Goal: Check status: Check status

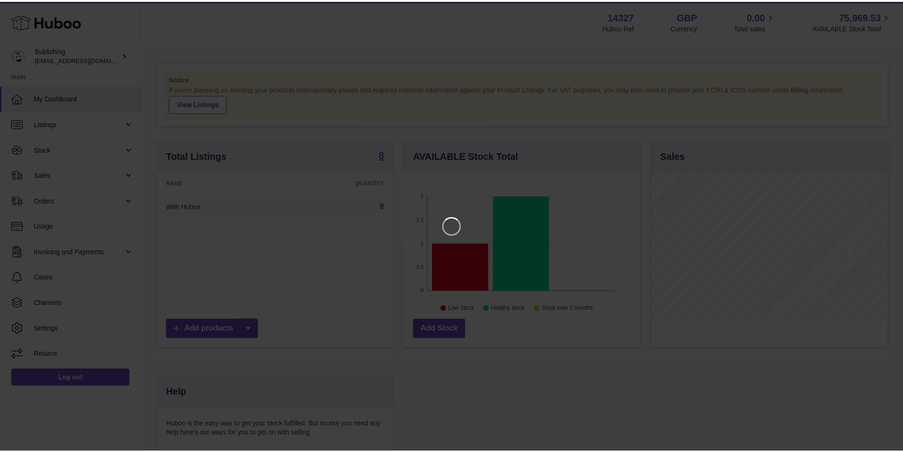
scroll to position [148, 239]
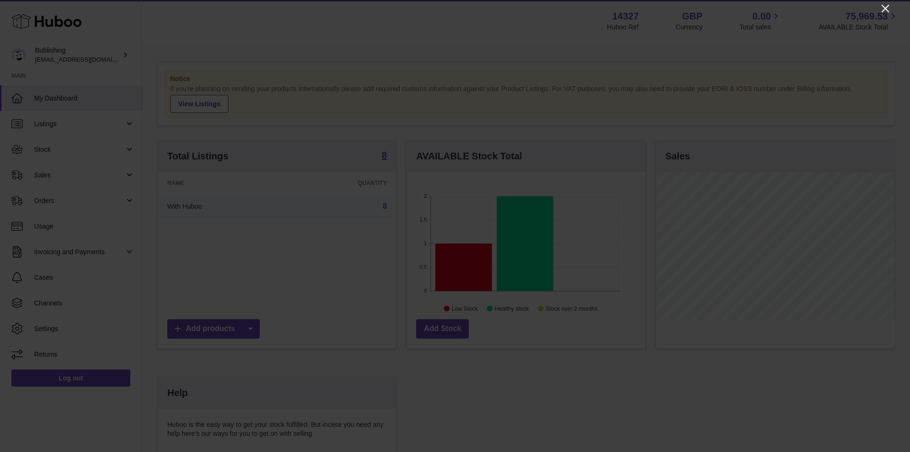
click at [885, 6] on icon "Close" at bounding box center [885, 8] width 11 height 11
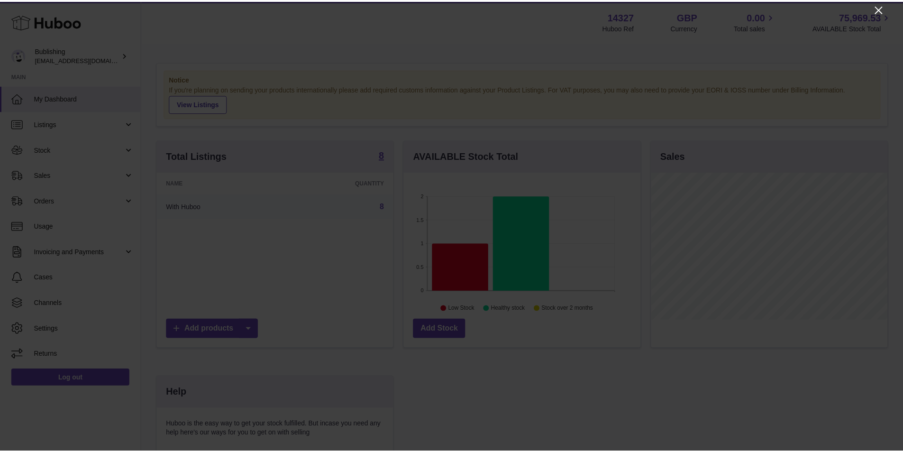
scroll to position [473818, 473730]
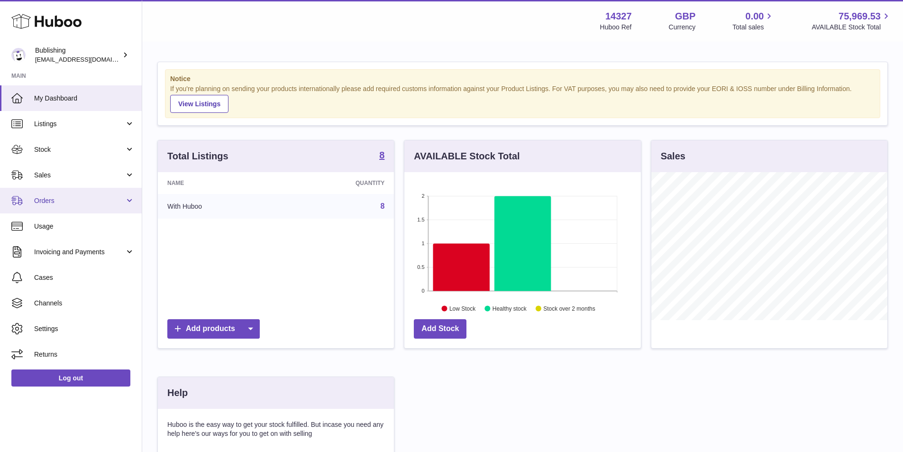
click at [129, 191] on link "Orders" at bounding box center [71, 201] width 142 height 26
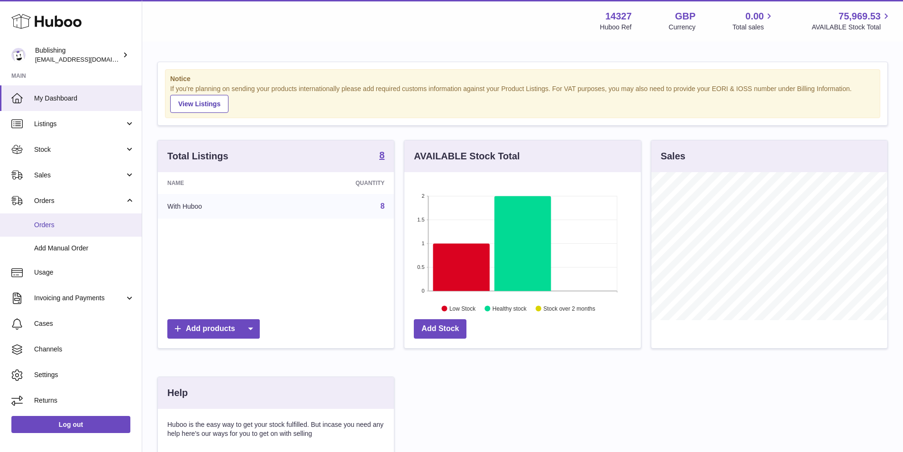
click at [64, 228] on span "Orders" at bounding box center [84, 224] width 100 height 9
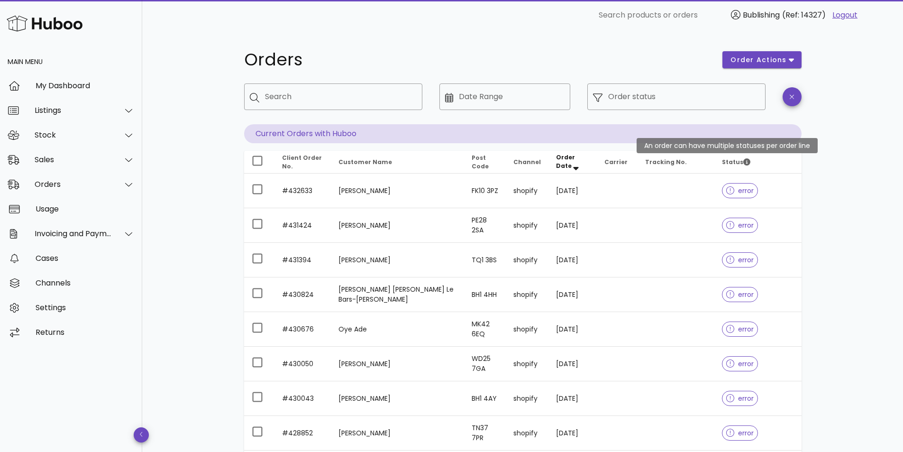
click at [743, 161] on icon "Status" at bounding box center [746, 161] width 7 height 7
click at [615, 102] on input "Order status" at bounding box center [684, 96] width 152 height 15
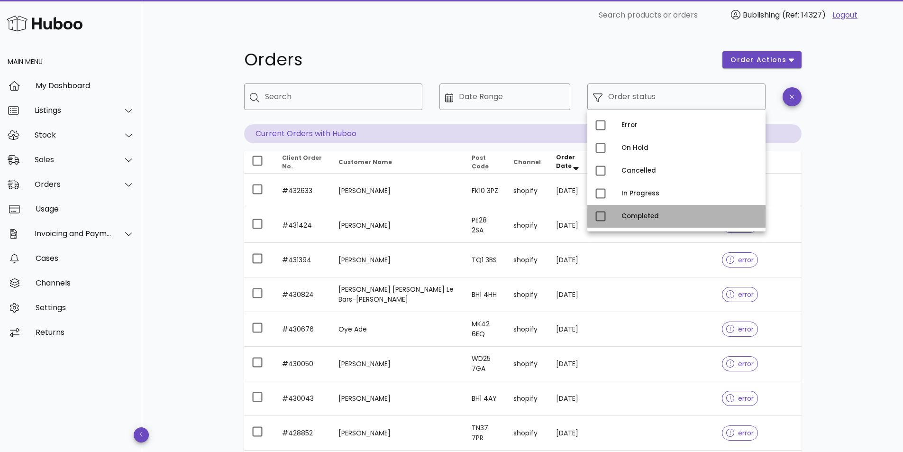
click at [624, 212] on div "Completed" at bounding box center [689, 216] width 137 height 15
type input "**********"
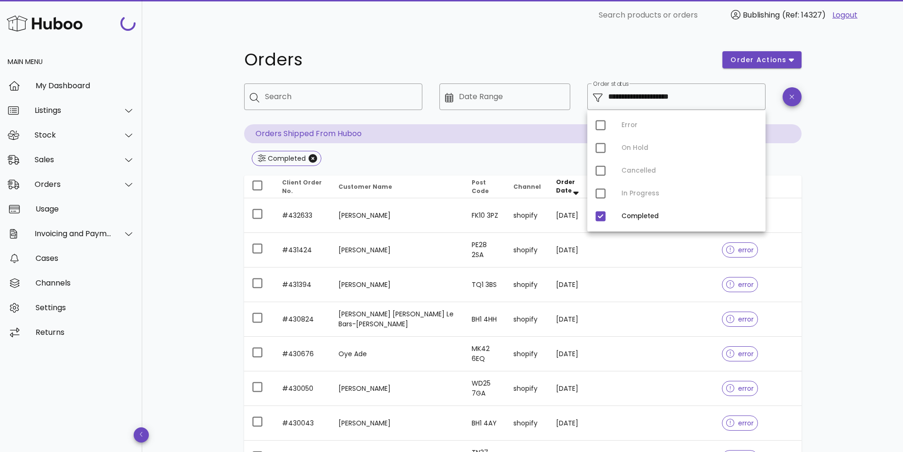
click at [825, 141] on div "**********" at bounding box center [522, 356] width 761 height 652
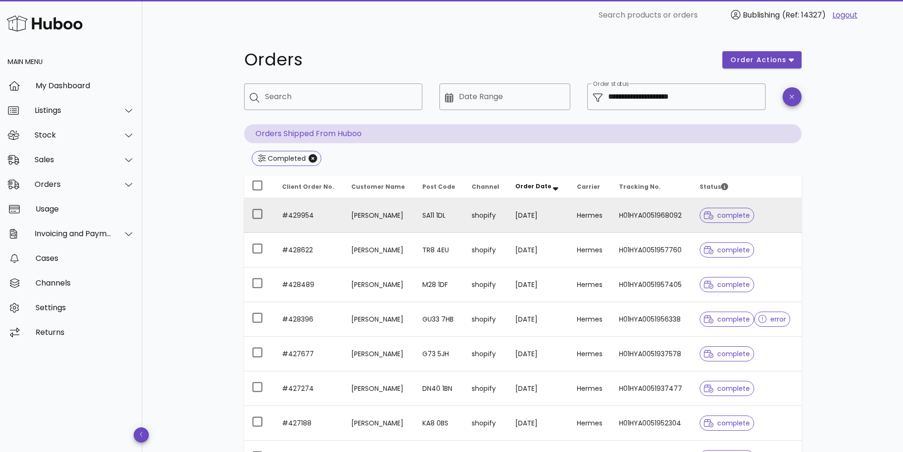
click at [404, 203] on td "Sian Williams" at bounding box center [379, 215] width 71 height 35
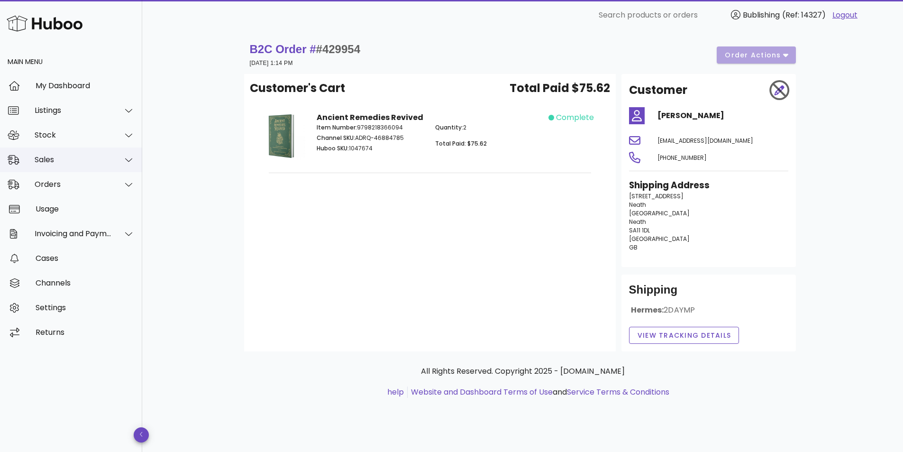
click at [131, 155] on div at bounding box center [123, 160] width 23 height 24
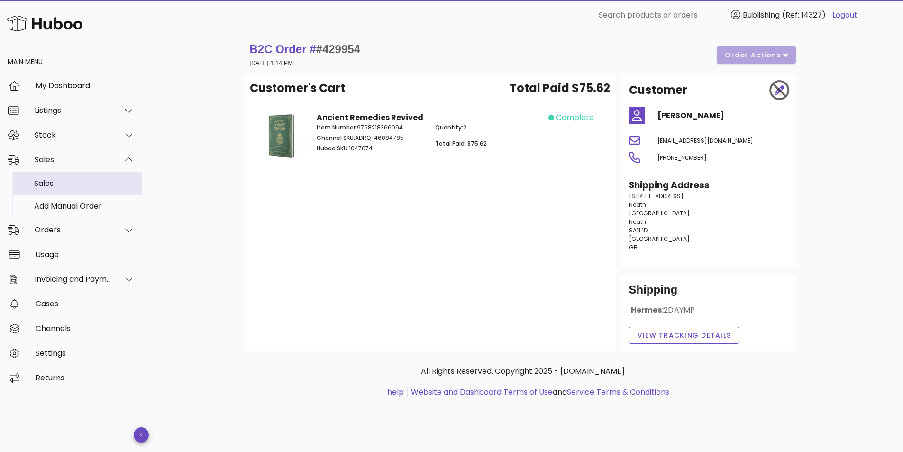
click at [90, 182] on div "Sales" at bounding box center [84, 183] width 100 height 9
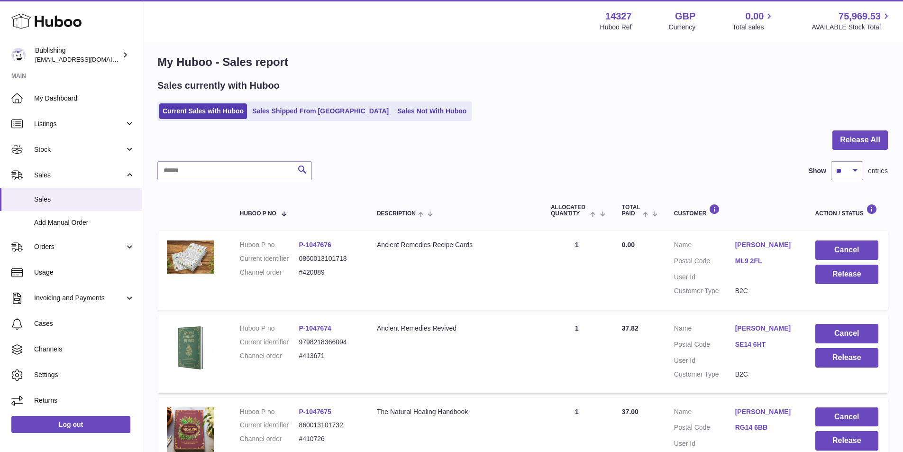
scroll to position [190, 0]
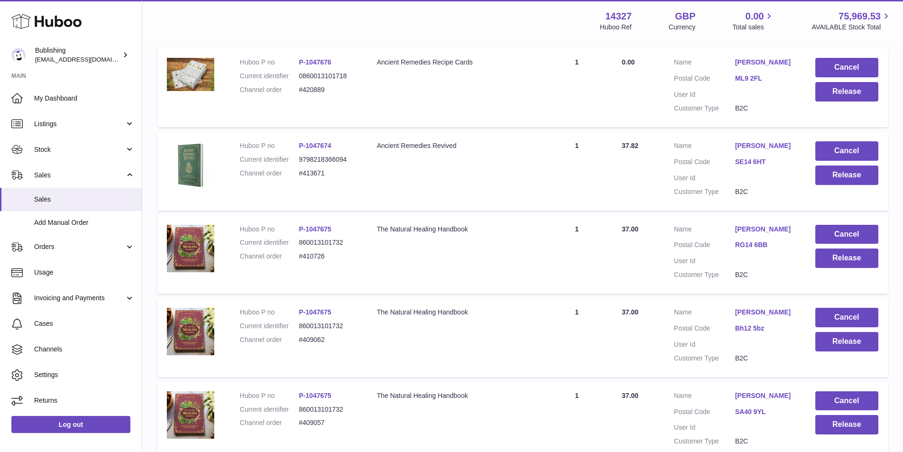
click at [311, 233] on link "P-1047675" at bounding box center [315, 229] width 33 height 8
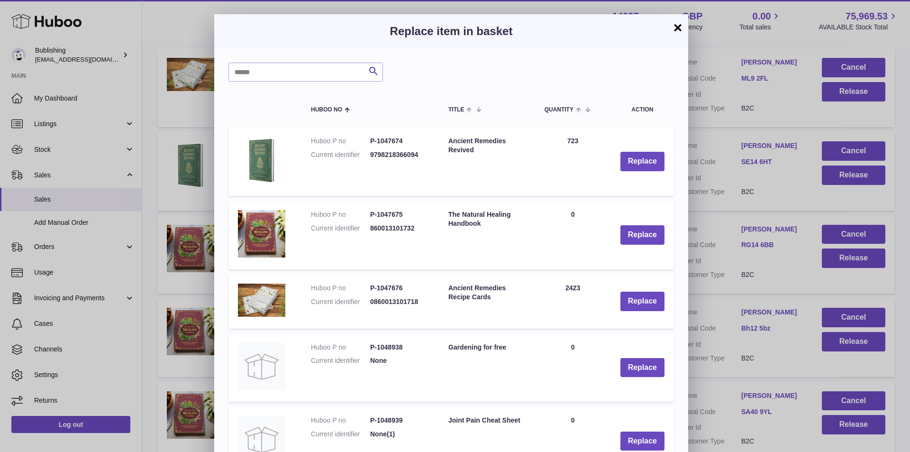
click at [677, 30] on button "×" at bounding box center [677, 27] width 11 height 11
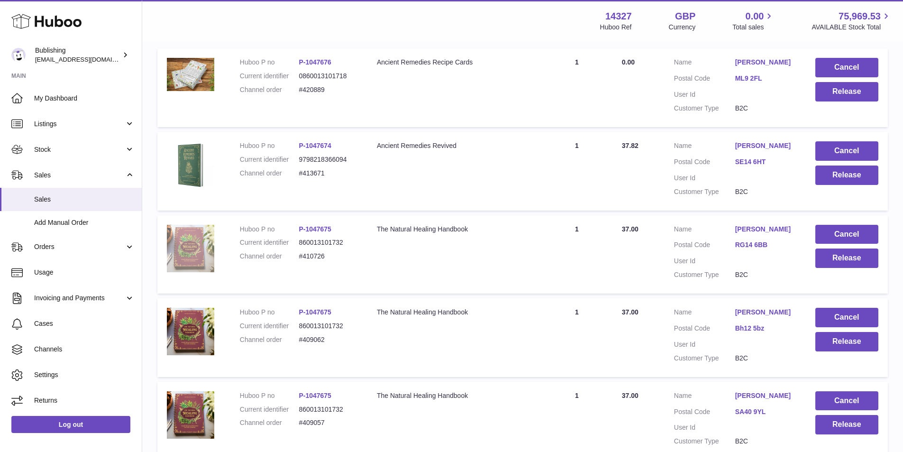
click at [198, 251] on img at bounding box center [190, 248] width 47 height 47
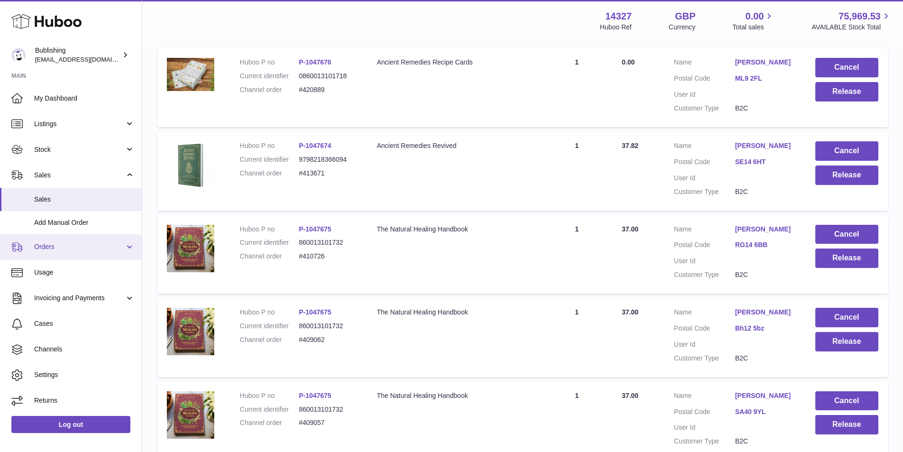
click at [87, 244] on span "Orders" at bounding box center [79, 246] width 91 height 9
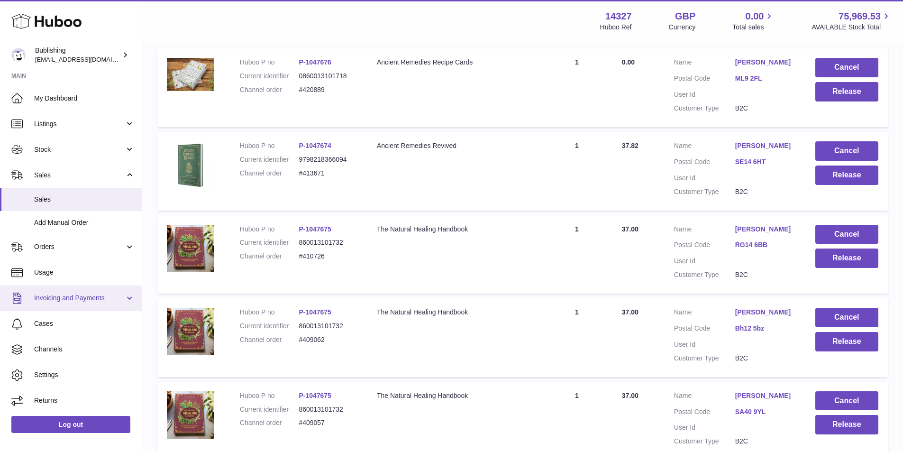
click at [99, 300] on span "Invoicing and Payments" at bounding box center [79, 297] width 91 height 9
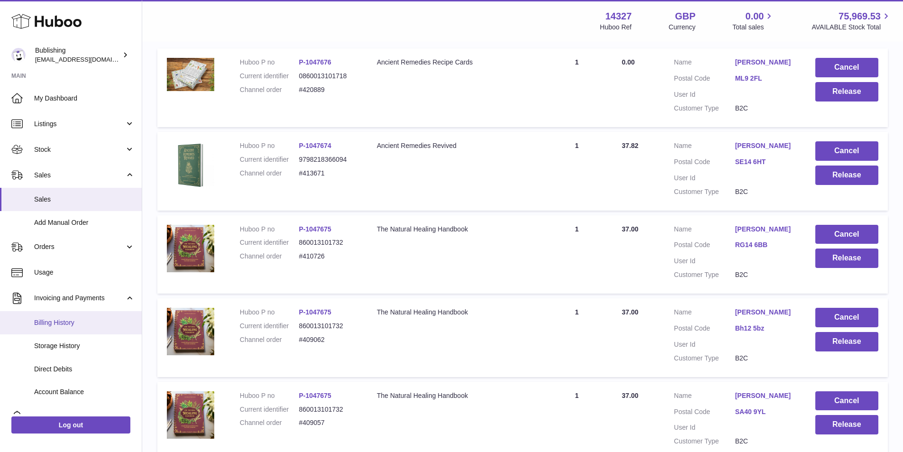
click at [73, 324] on span "Billing History" at bounding box center [84, 322] width 100 height 9
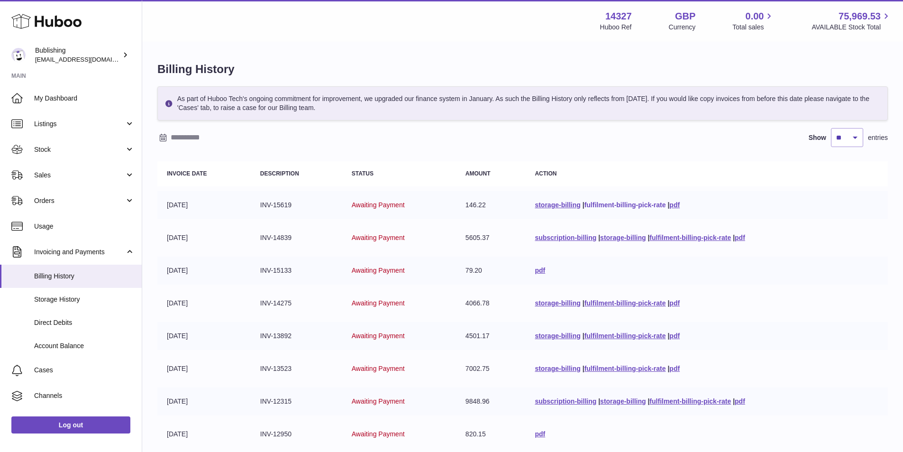
click at [605, 208] on link "fulfilment-billing-pick-rate" at bounding box center [625, 205] width 82 height 8
